Goal: Check status: Check status

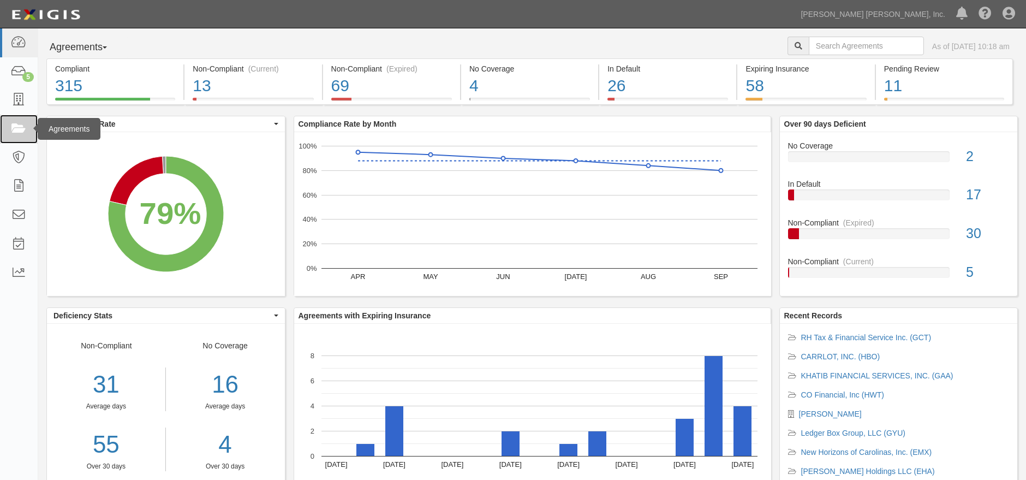
click at [19, 129] on icon at bounding box center [18, 129] width 15 height 13
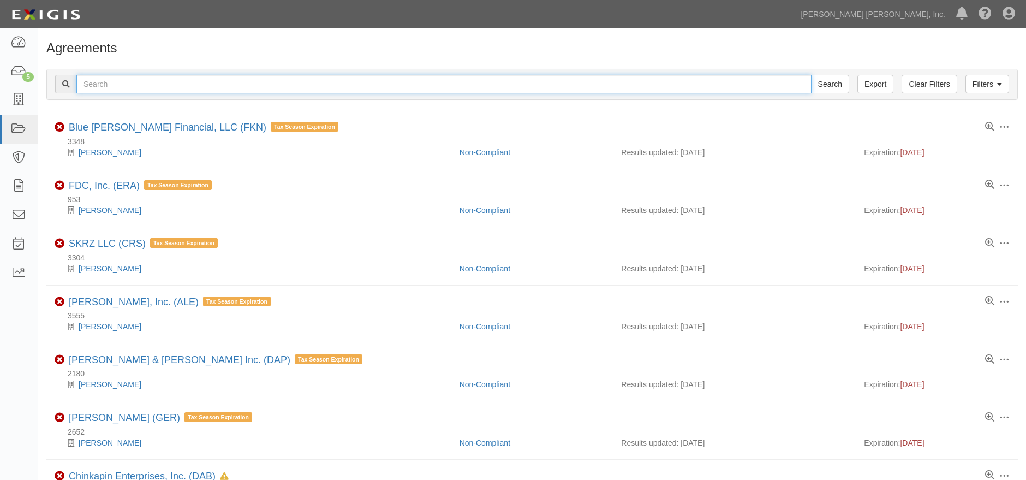
click at [501, 88] on input "text" at bounding box center [443, 84] width 735 height 19
type input "dja"
click at [811, 75] on input "Search" at bounding box center [830, 84] width 38 height 19
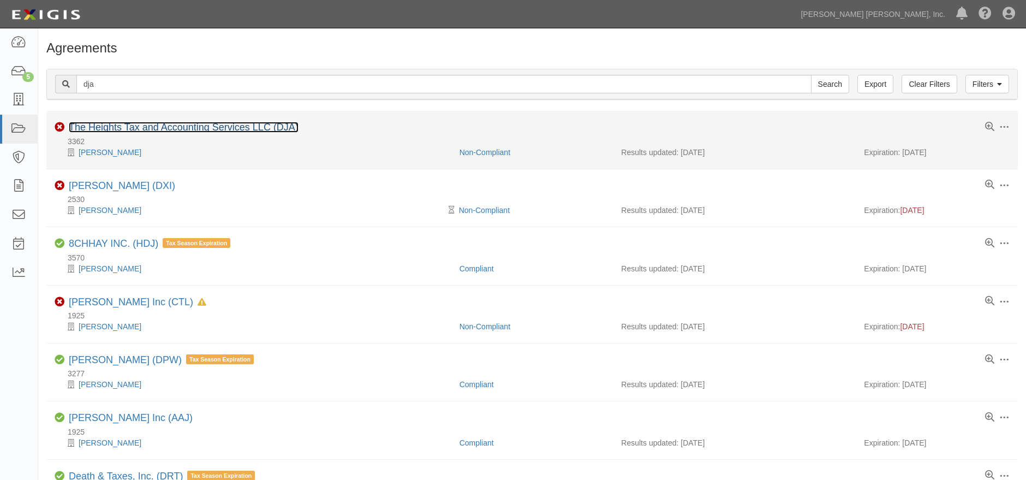
click at [140, 130] on link "The Heights Tax and Accounting Services LLC (DJA)" at bounding box center [184, 127] width 230 height 11
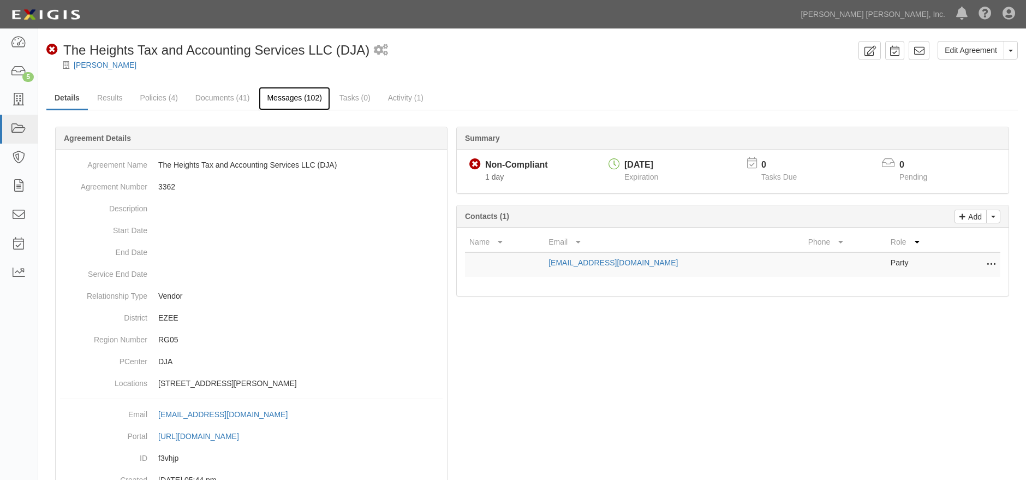
click at [292, 96] on link "Messages (102)" at bounding box center [294, 98] width 71 height 23
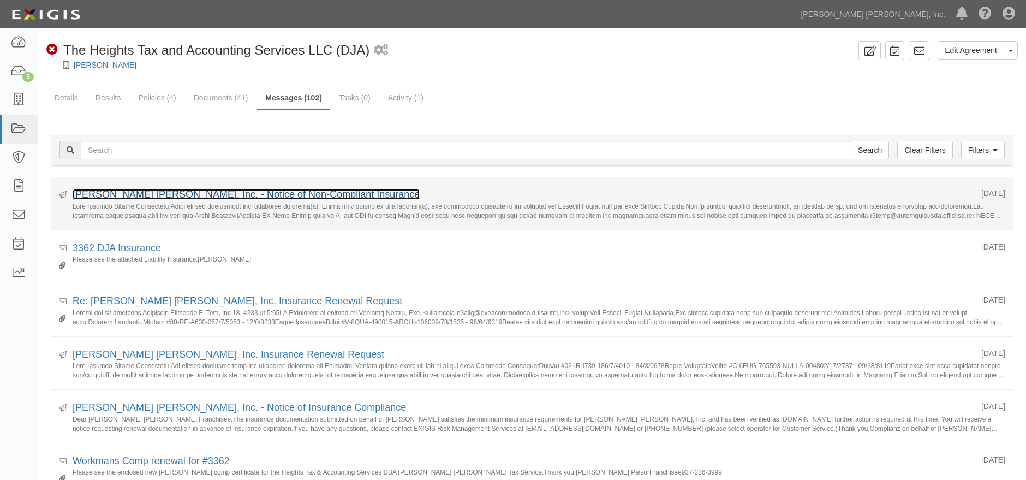
click at [286, 191] on link "[PERSON_NAME] [PERSON_NAME], Inc. - Notice of Non-Compliant Insurance" at bounding box center [246, 194] width 347 height 11
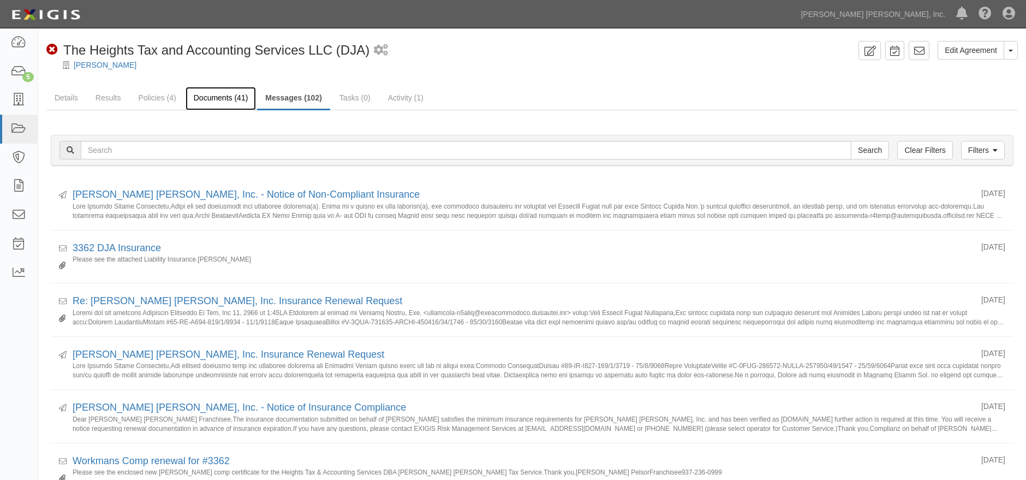
click at [218, 94] on link "Documents (41)" at bounding box center [221, 98] width 71 height 23
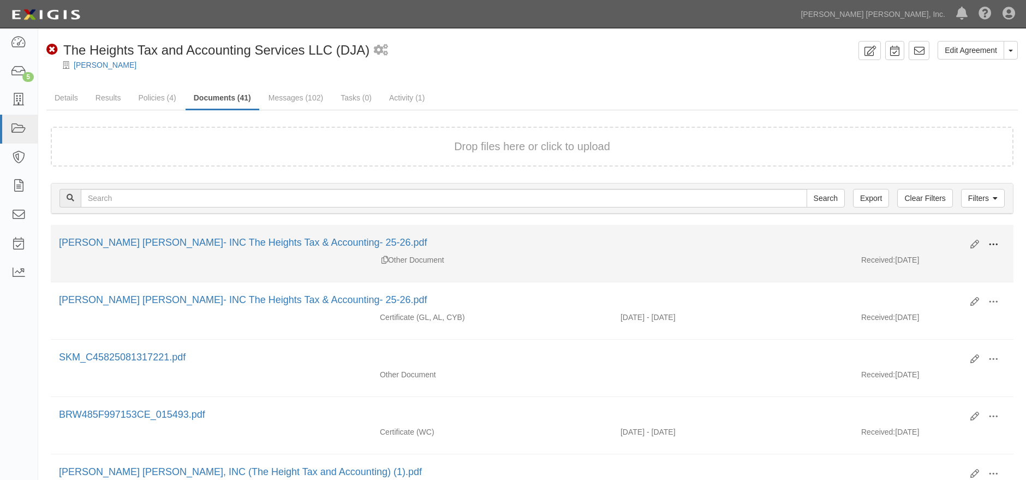
click at [991, 242] on span at bounding box center [993, 245] width 10 height 10
click at [929, 257] on link "View" at bounding box center [940, 261] width 86 height 20
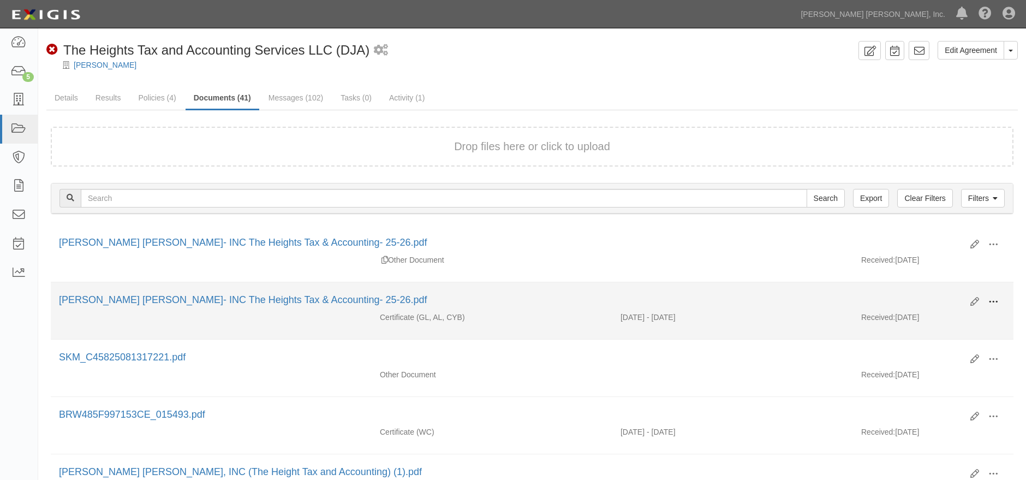
click at [992, 302] on span at bounding box center [993, 302] width 10 height 10
click at [918, 315] on link "View" at bounding box center [940, 318] width 86 height 20
